Goal: Information Seeking & Learning: Learn about a topic

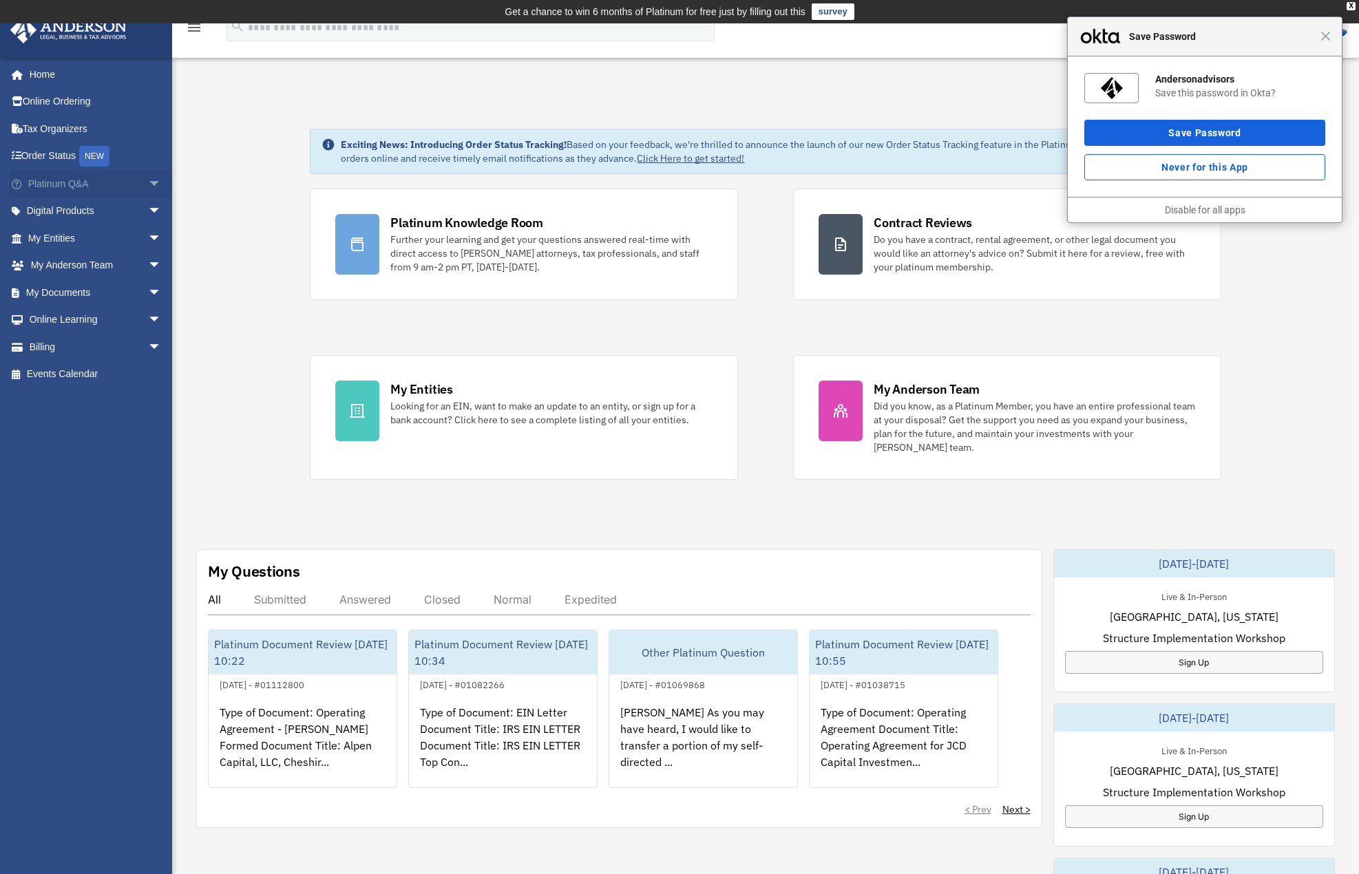
click at [105, 191] on link "Platinum Q&A arrow_drop_down" at bounding box center [96, 184] width 173 height 28
click at [148, 182] on span "arrow_drop_down" at bounding box center [162, 184] width 28 height 28
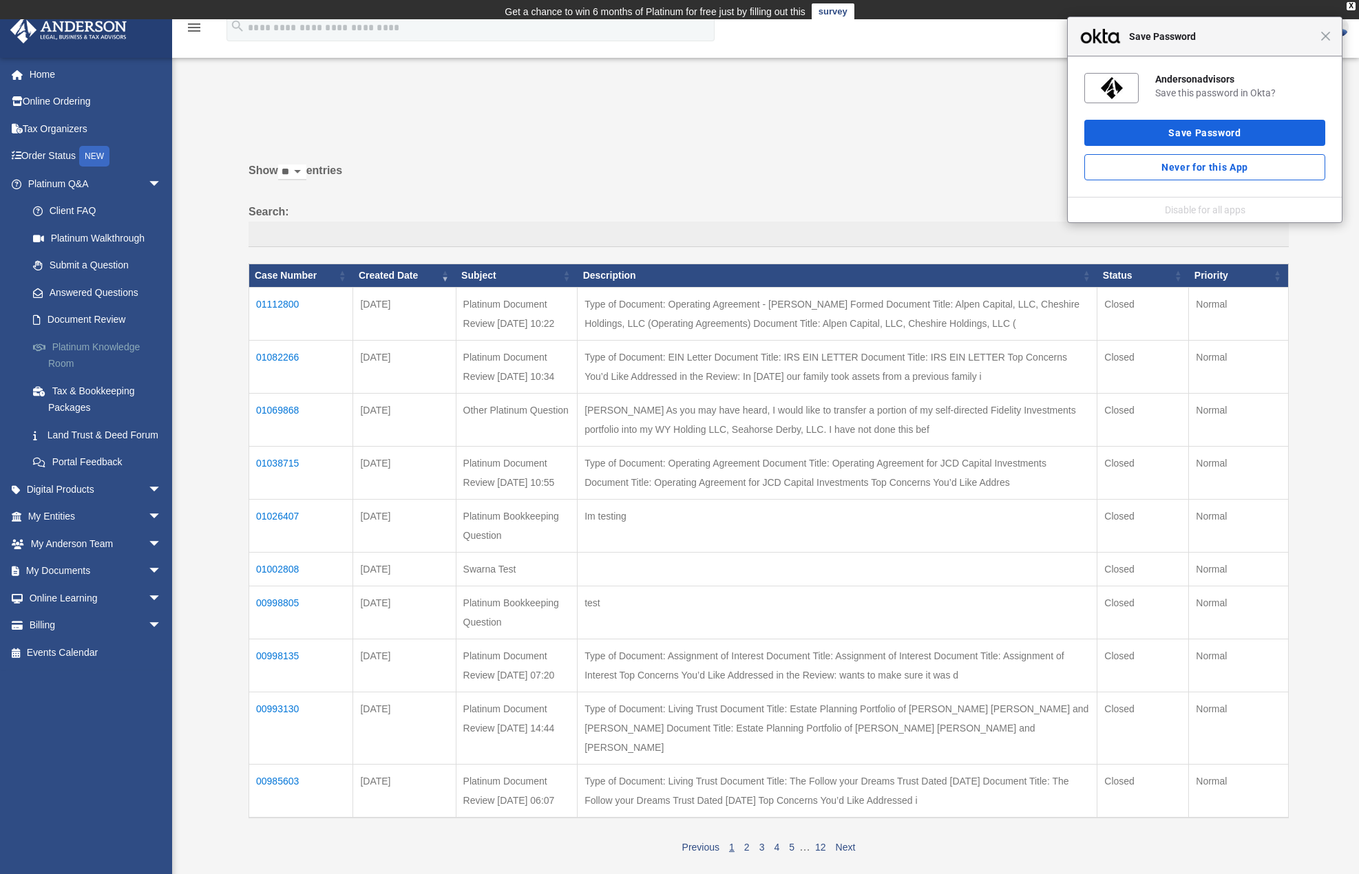
click at [89, 353] on link "Platinum Knowledge Room" at bounding box center [100, 355] width 163 height 44
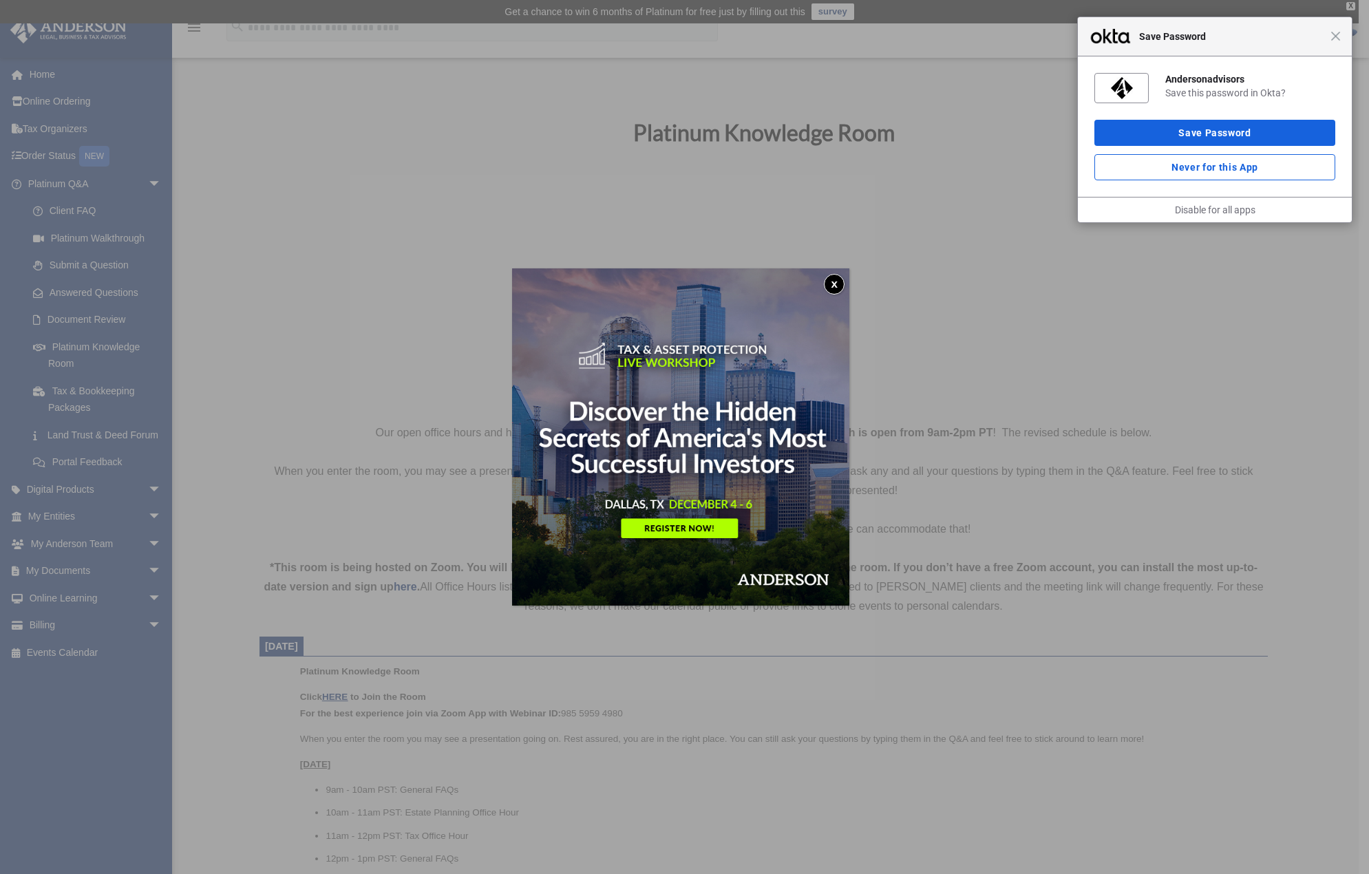
click at [837, 284] on button "x" at bounding box center [834, 284] width 21 height 21
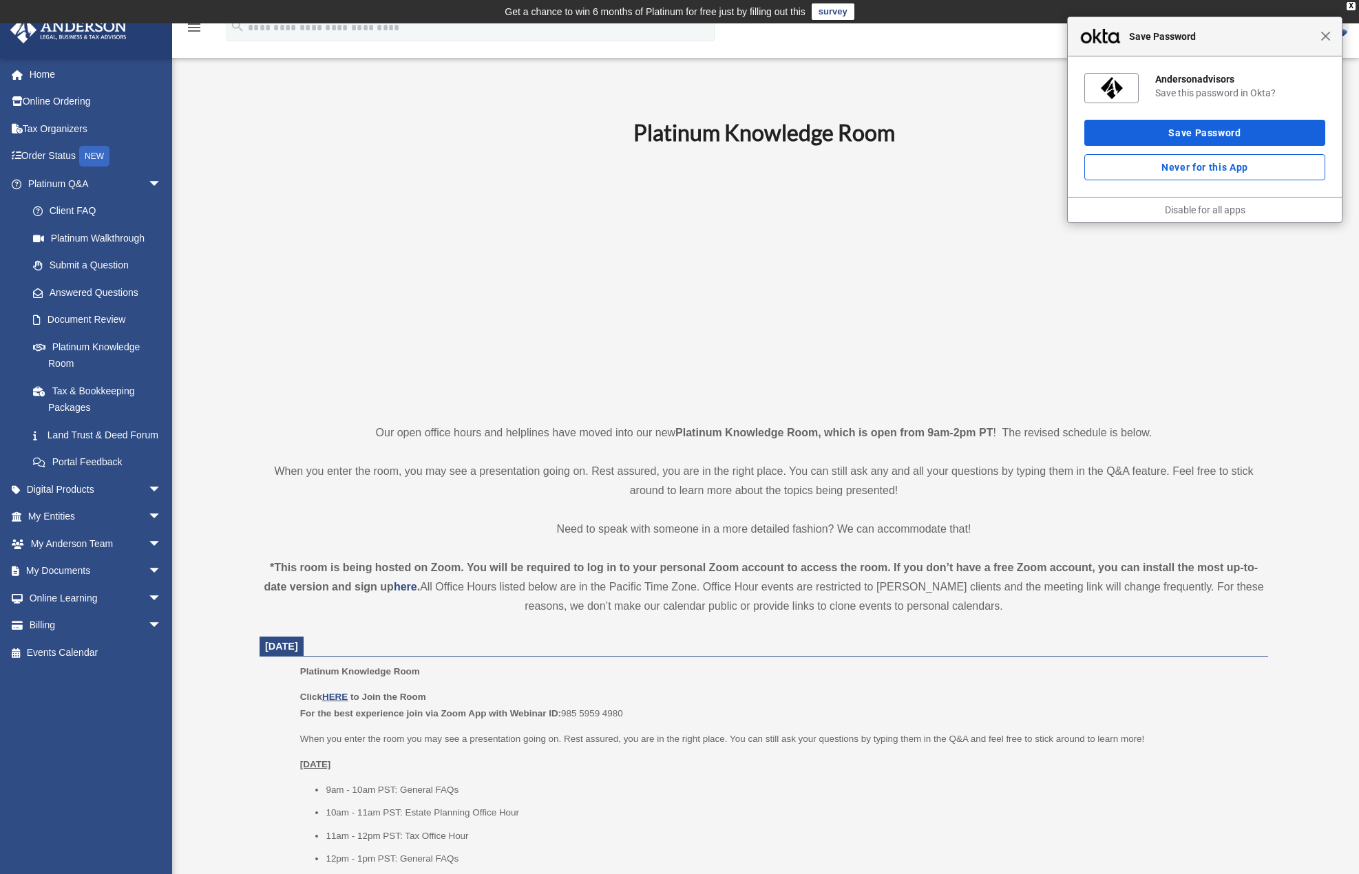
click at [1326, 36] on span "Close" at bounding box center [1325, 36] width 10 height 10
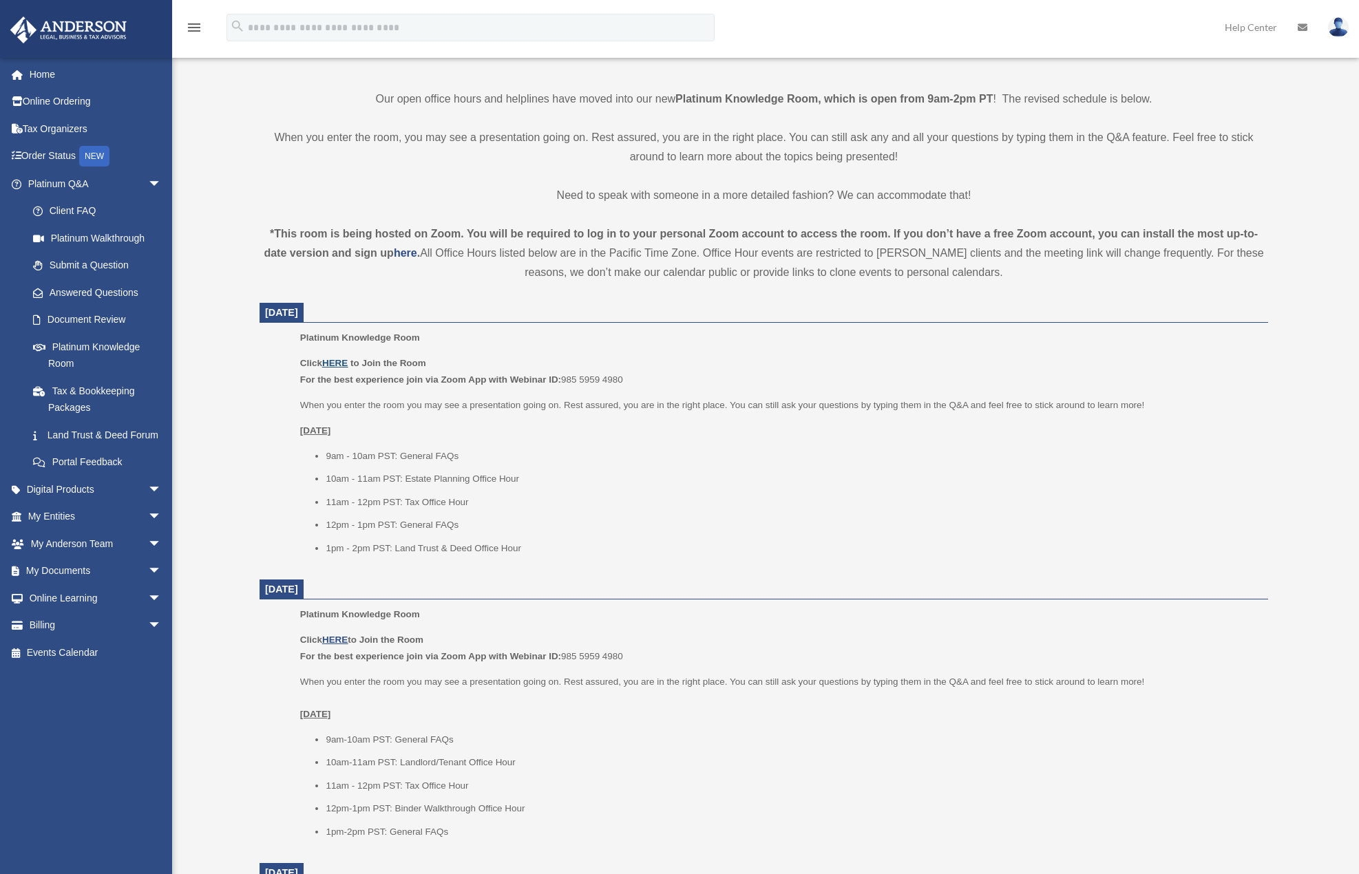
scroll to position [413, 0]
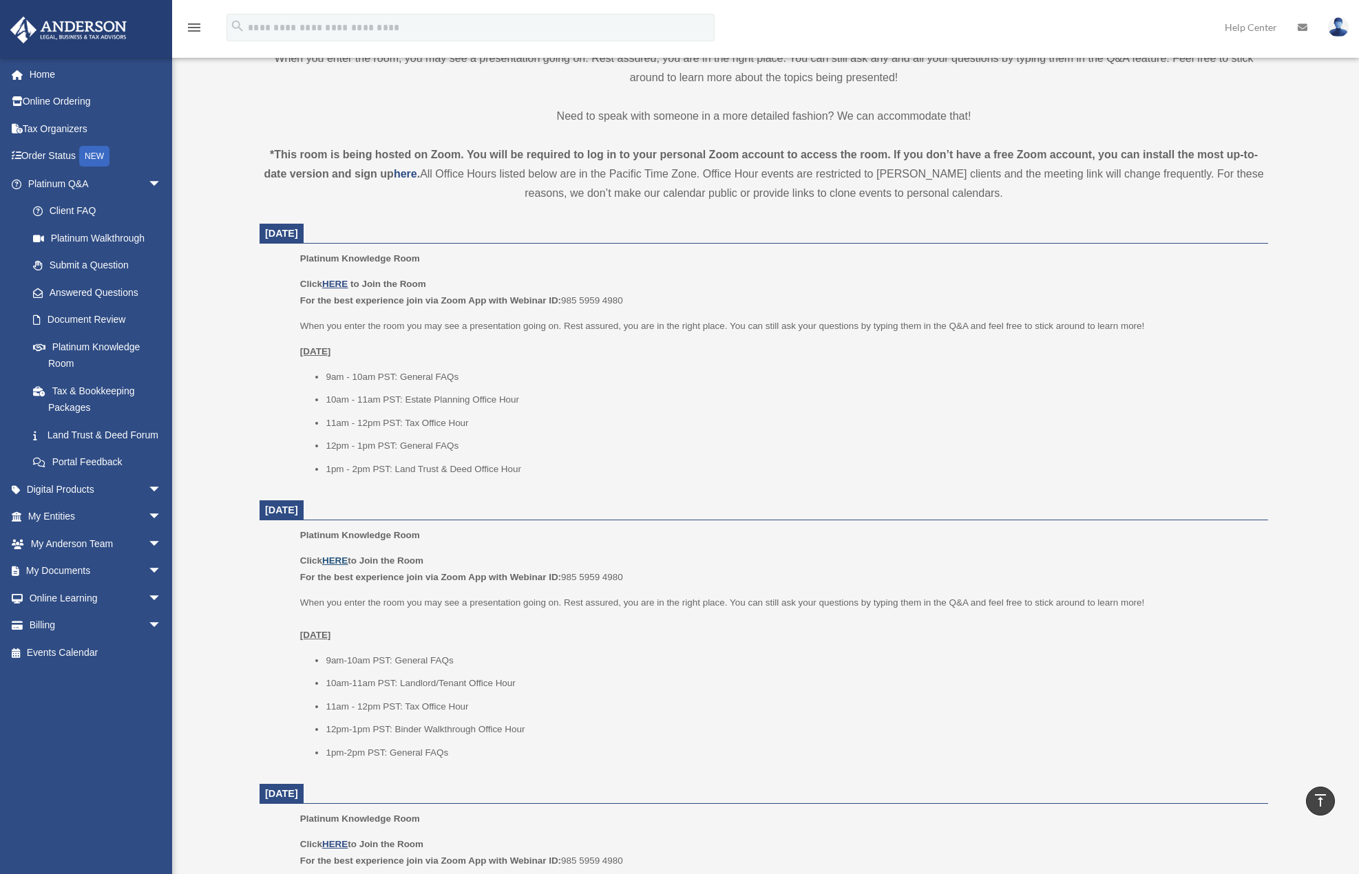
click at [339, 562] on u "HERE" at bounding box center [334, 560] width 25 height 10
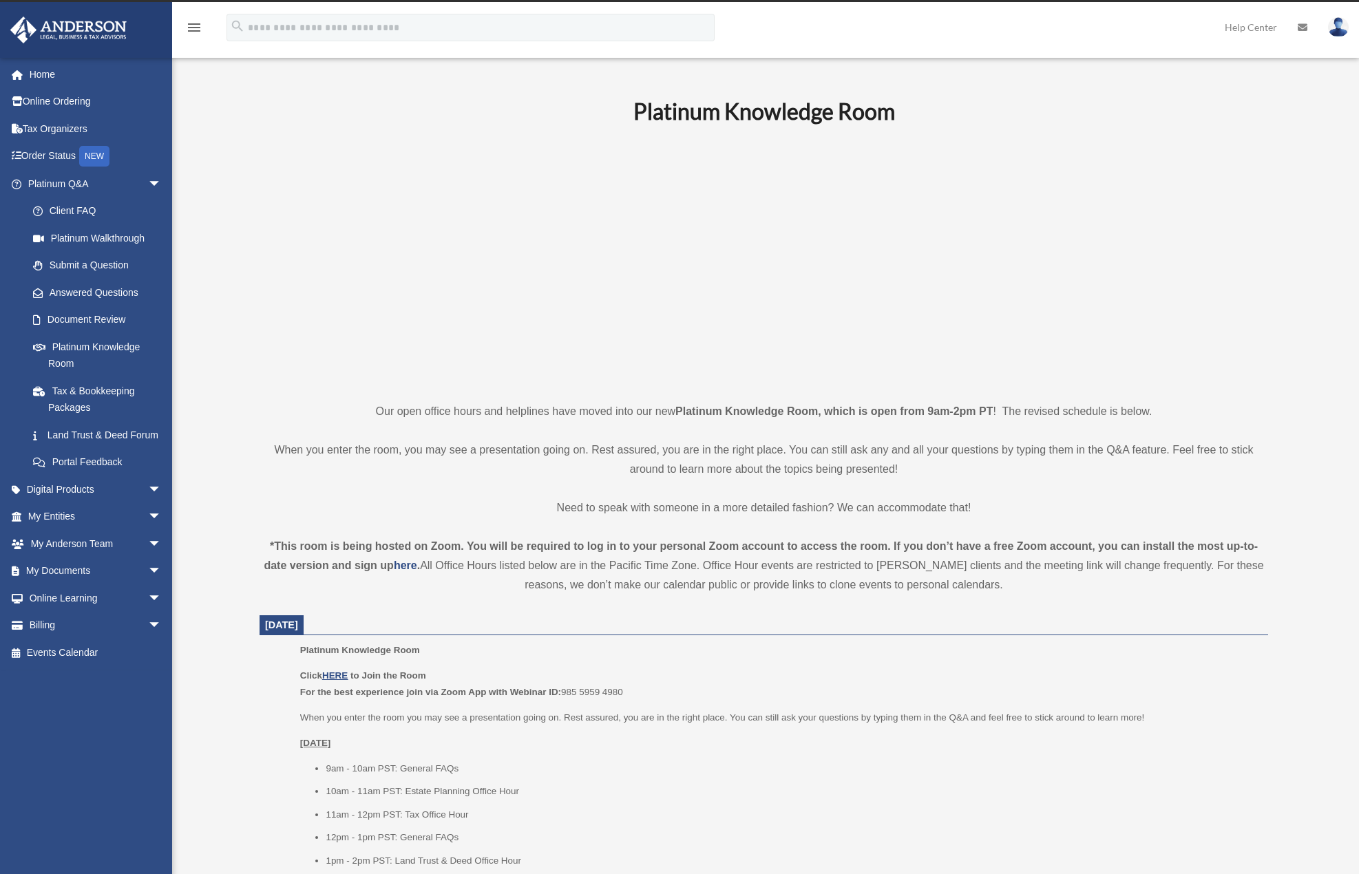
scroll to position [0, 0]
